Goal: Obtain resource: Obtain resource

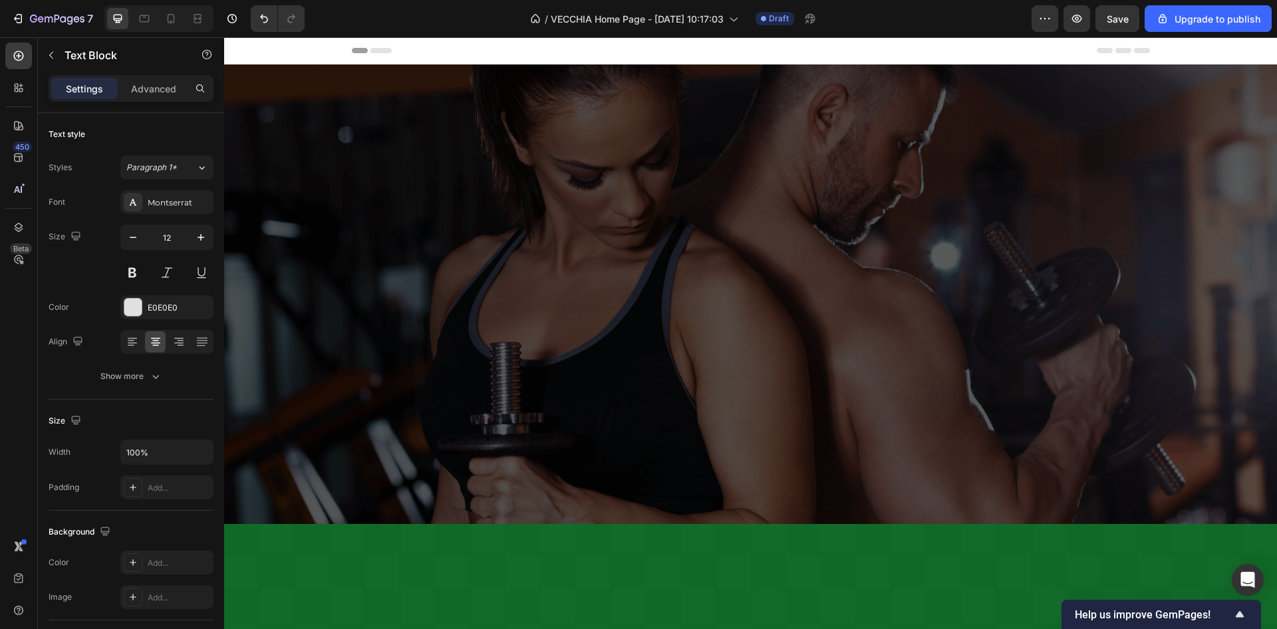
scroll to position [8044, 0]
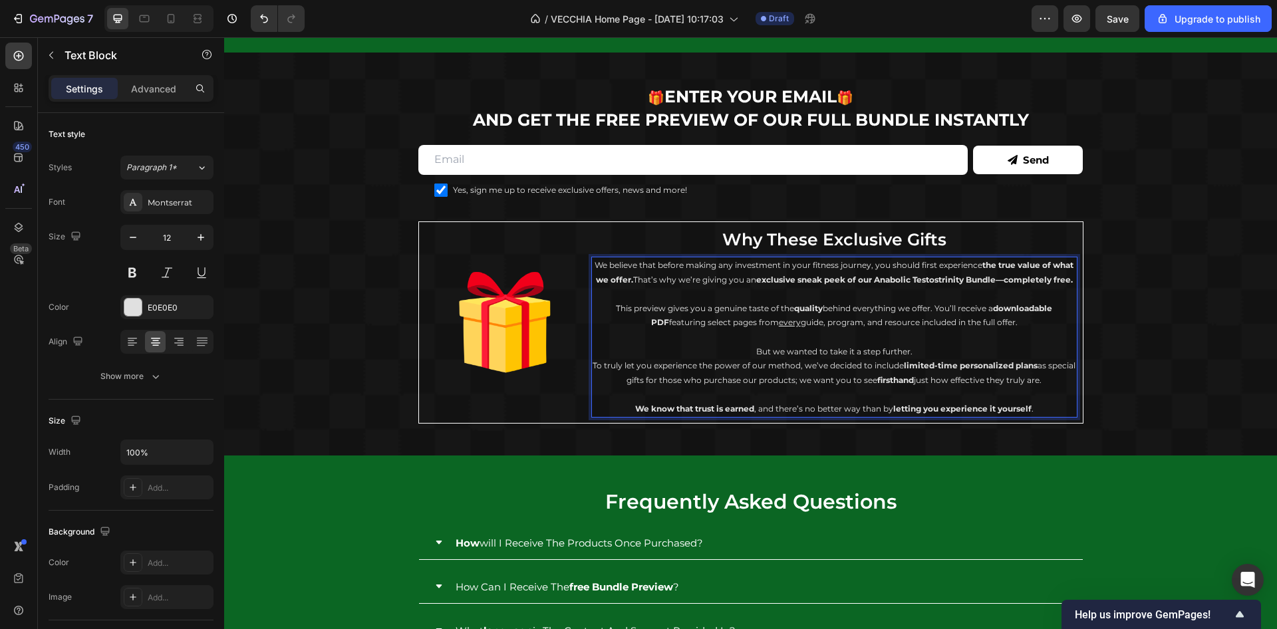
click at [593, 268] on p "We believe that before making any investment in your fitness journey, you shoul…" at bounding box center [835, 272] width 484 height 29
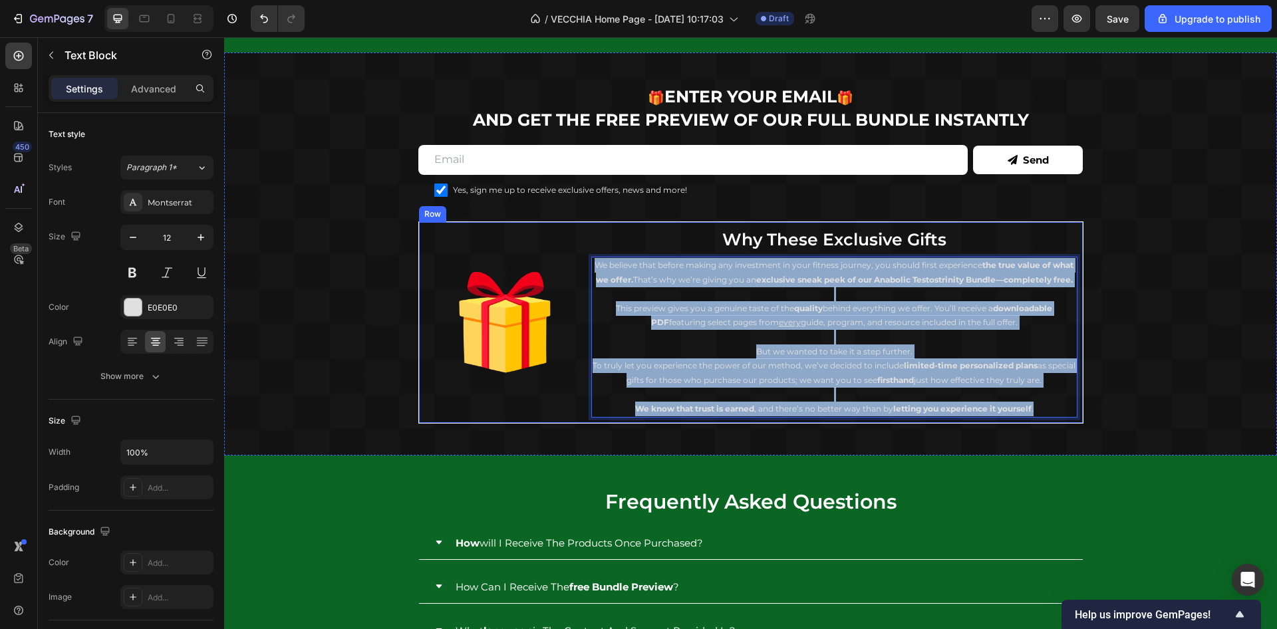
drag, startPoint x: 586, startPoint y: 265, endPoint x: 1071, endPoint y: 407, distance: 505.1
click at [1071, 407] on div "Image why these exclusive gifts Heading We believe that before making any inves…" at bounding box center [750, 322] width 665 height 202
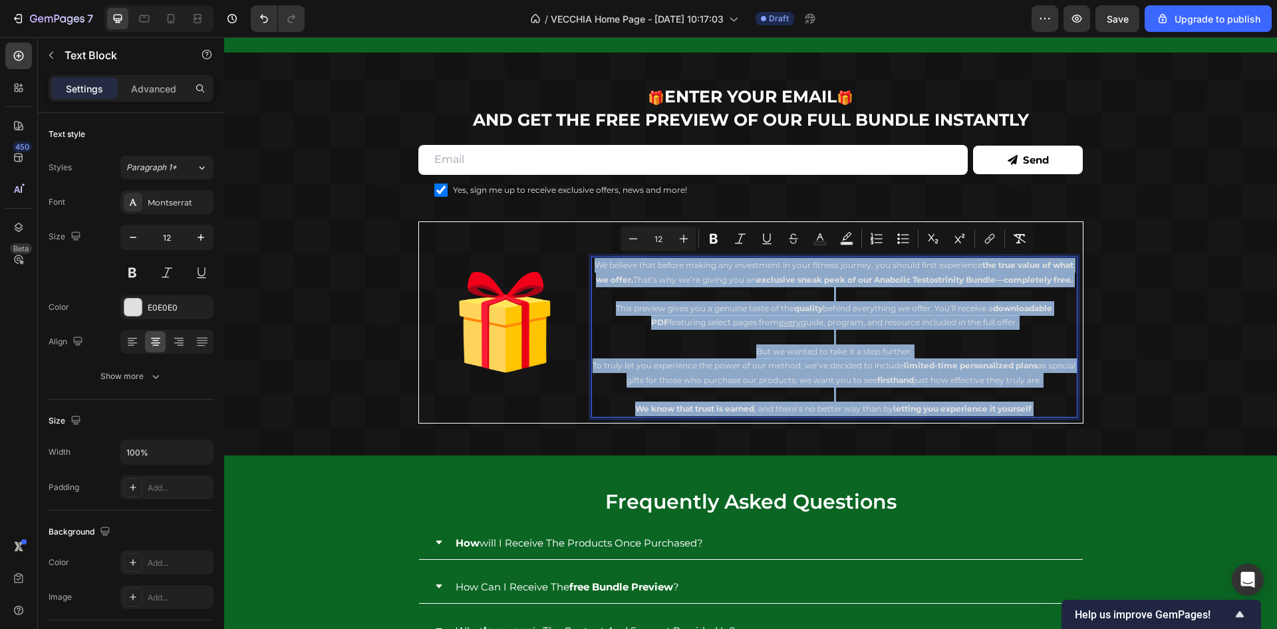
copy div "We believe that before making any investment in your fitness journey, you shoul…"
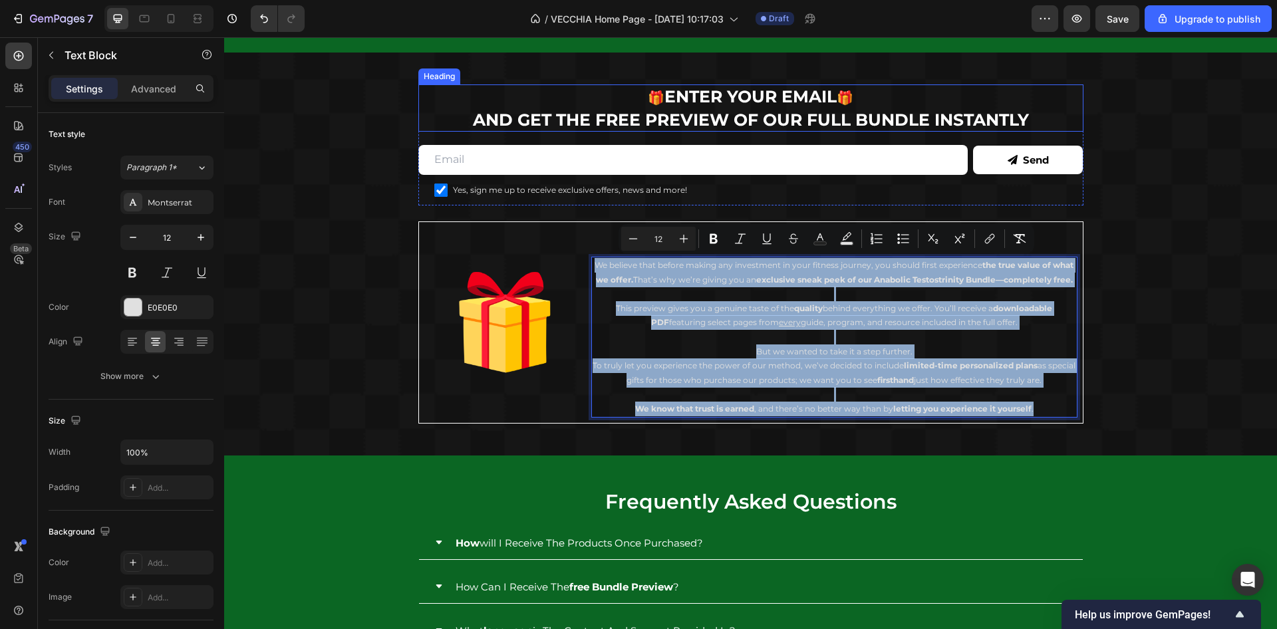
click at [648, 96] on span "🎁" at bounding box center [656, 98] width 17 height 16
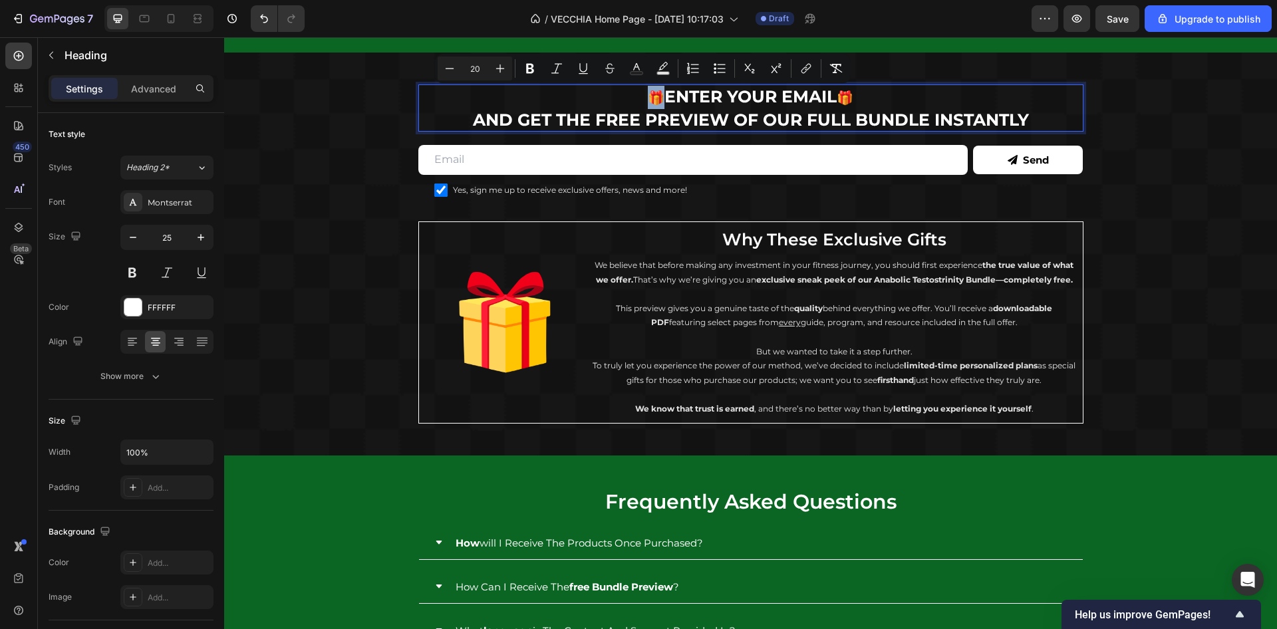
drag, startPoint x: 645, startPoint y: 94, endPoint x: 633, endPoint y: 96, distance: 12.0
click at [633, 96] on p "🎁 ENTER YOUR EMAIL 🎁 AND GET THE FREE PREVIEW OF OUR FULL BUNDLE INSTANTLY" at bounding box center [751, 108] width 662 height 45
copy span "🎁"
